Goal: Use online tool/utility: Utilize a website feature to perform a specific function

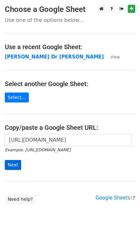
scroll to position [0, 185]
type input "https://docs.google.com/spreadsheets/d/1G-r2LDR-PUes-LJWUgQRrYRQSRffQtQs65W9tlb…"
click at [18, 161] on input "Next" at bounding box center [13, 165] width 16 height 10
click at [17, 162] on input "Next" at bounding box center [13, 165] width 16 height 10
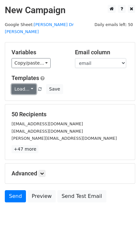
click at [21, 84] on link "Load..." at bounding box center [24, 89] width 25 height 10
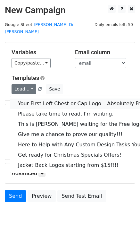
click at [29, 99] on link "Your First Left Chest or Cap Logo – Absolutely Free" at bounding box center [86, 104] width 153 height 10
